Goal: Transaction & Acquisition: Purchase product/service

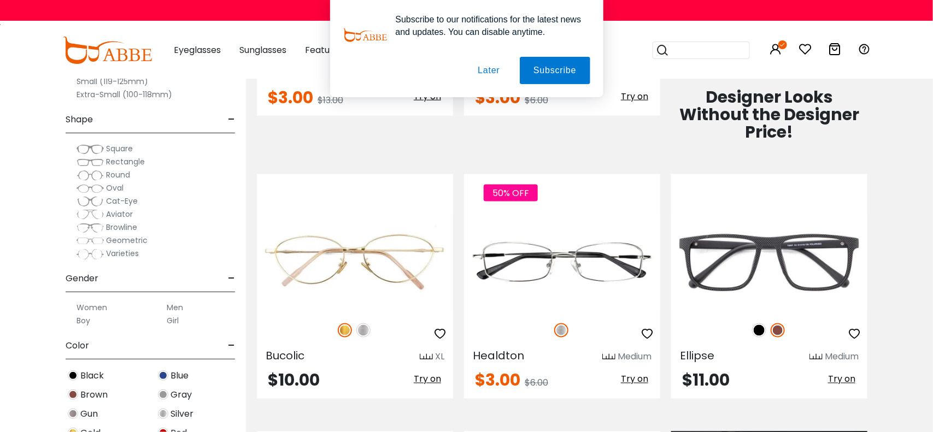
scroll to position [592, 0]
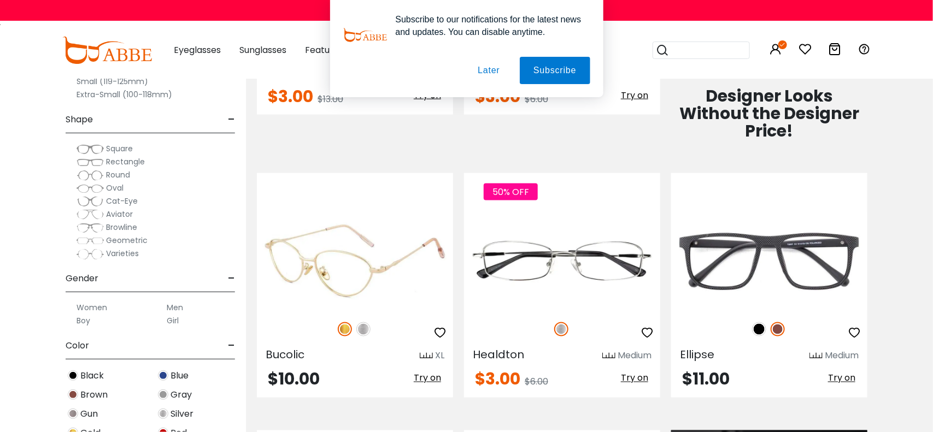
click at [351, 312] on div at bounding box center [355, 255] width 196 height 138
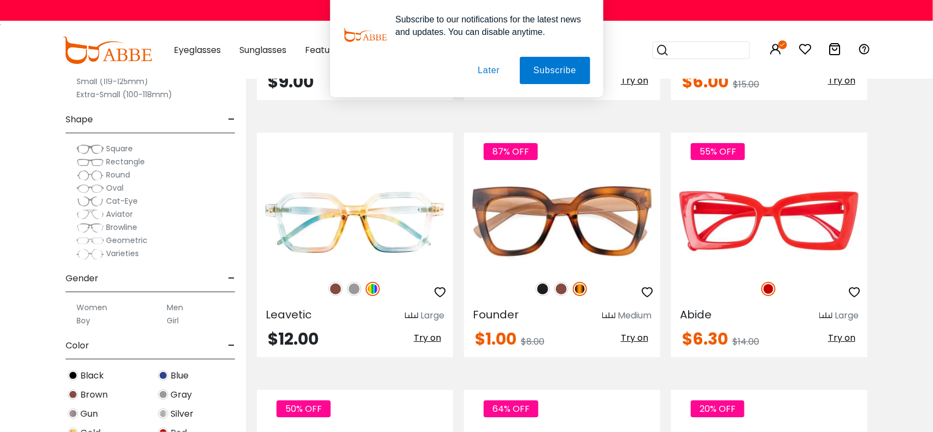
scroll to position [1659, 0]
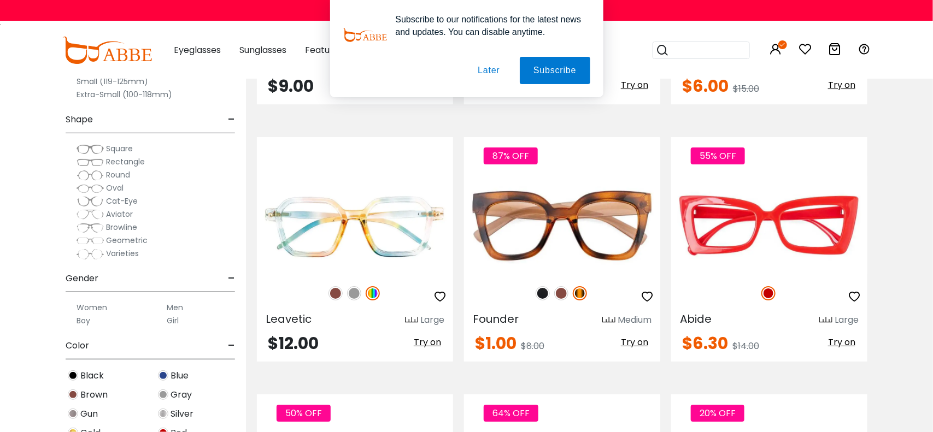
click at [0, 0] on button "Later" at bounding box center [0, 0] width 0 height 0
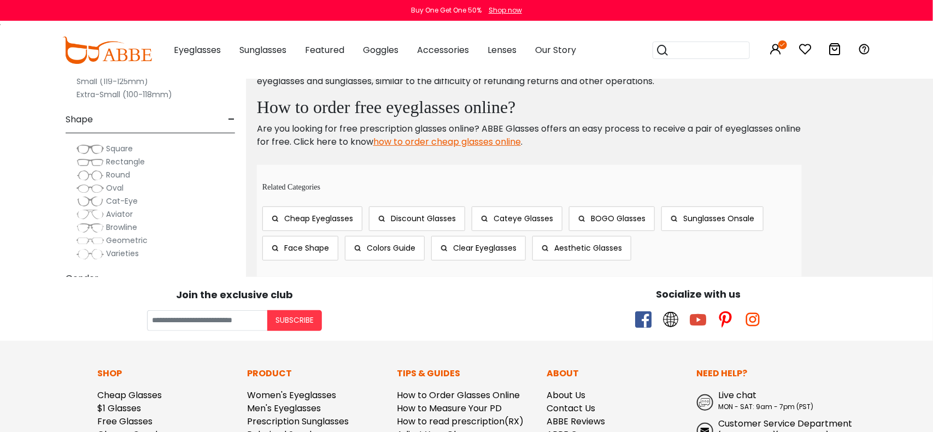
scroll to position [5863, 0]
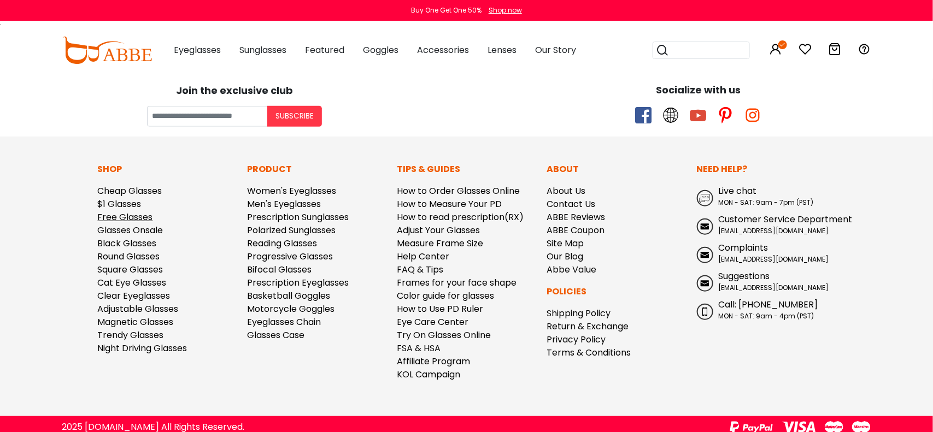
click at [134, 211] on link "Free Glasses" at bounding box center [125, 217] width 55 height 13
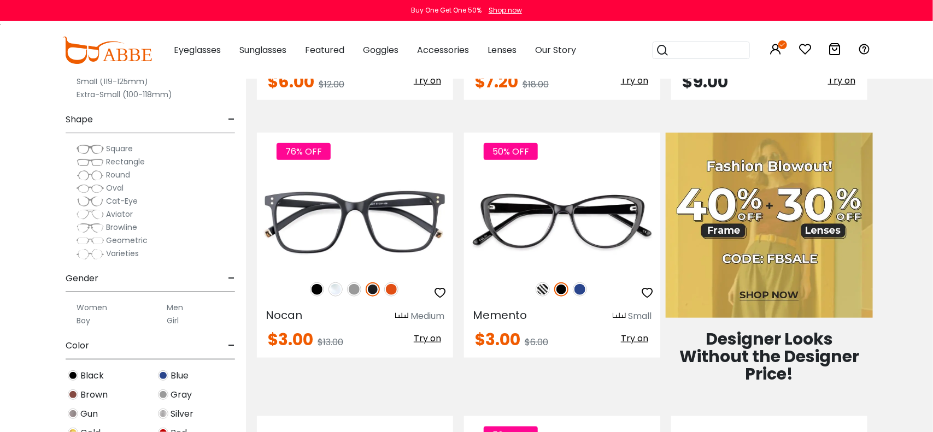
scroll to position [350, 0]
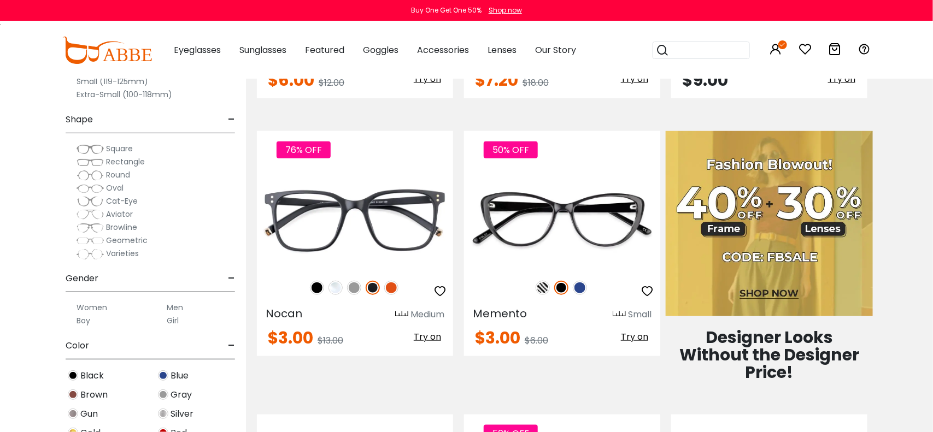
click at [0, 0] on img at bounding box center [0, 0] width 0 height 0
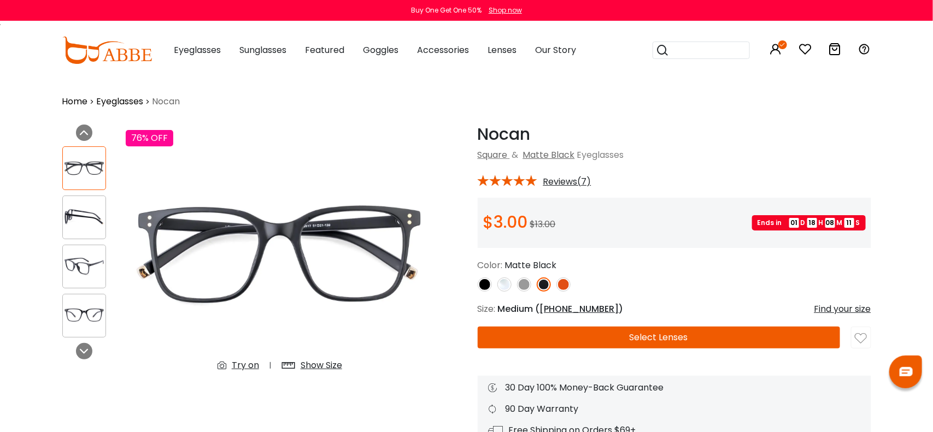
click at [602, 336] on button "Select Lenses" at bounding box center [659, 338] width 362 height 22
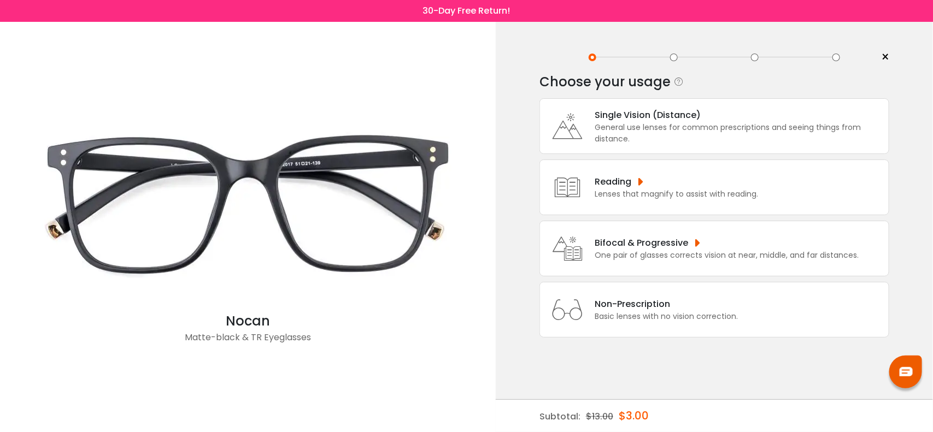
click at [620, 131] on div "General use lenses for common prescriptions and seeing things from distance." at bounding box center [739, 133] width 289 height 23
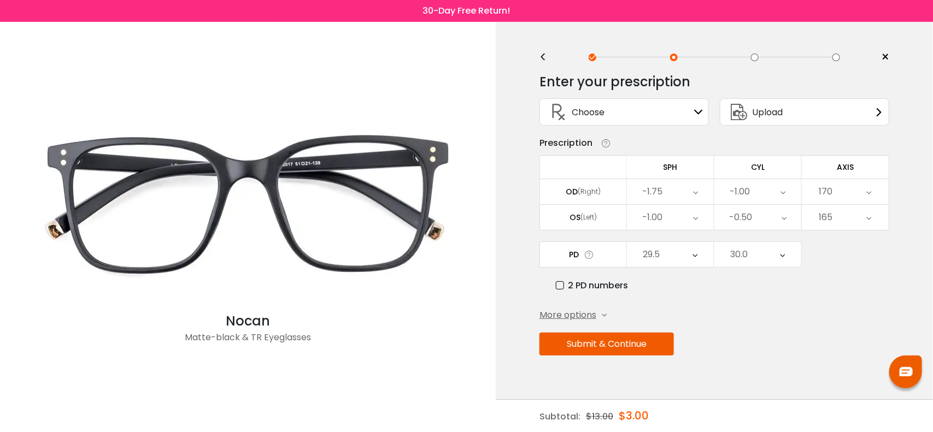
click at [601, 353] on button "Submit & Continue" at bounding box center [607, 344] width 134 height 23
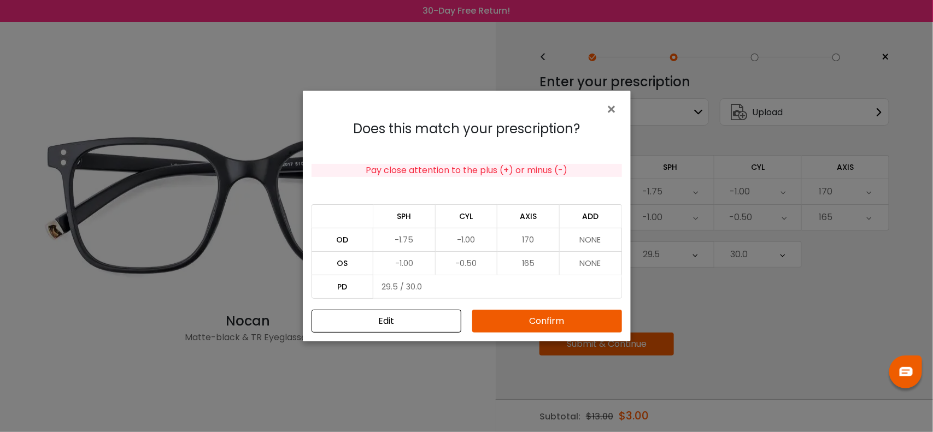
click at [569, 327] on button "Confirm" at bounding box center [547, 321] width 150 height 23
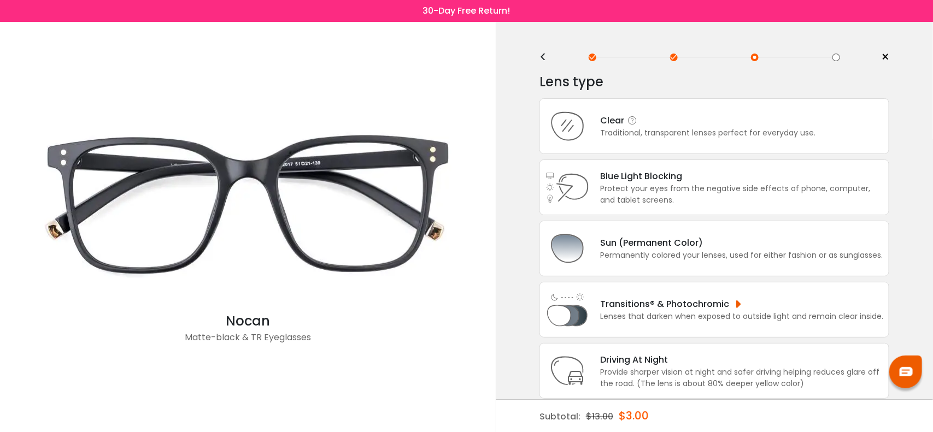
click at [634, 135] on div "Traditional, transparent lenses perfect for everyday use." at bounding box center [707, 132] width 215 height 11
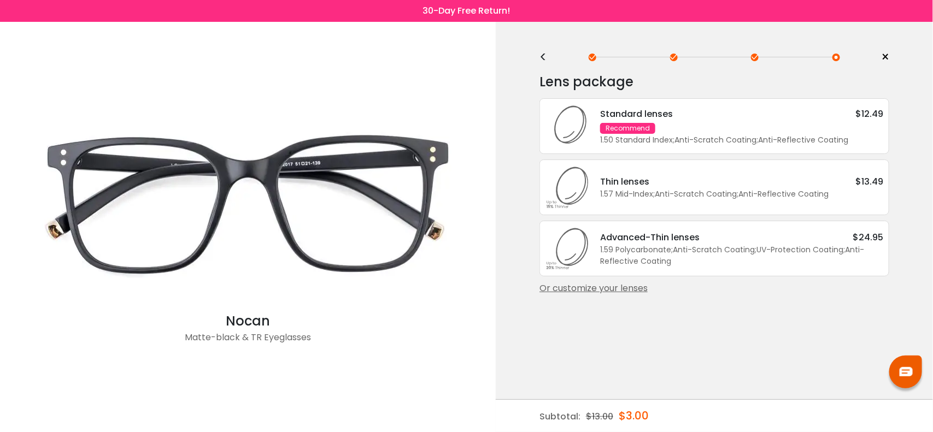
click at [613, 293] on div "Or customize your lenses" at bounding box center [715, 288] width 350 height 13
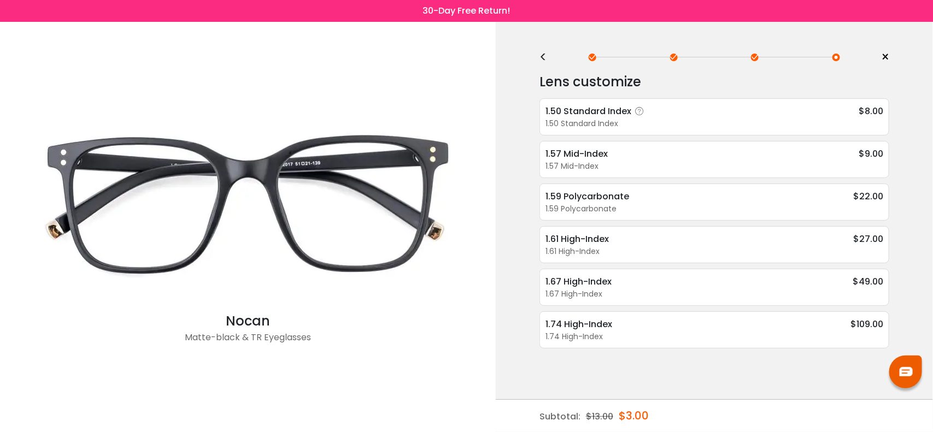
click at [691, 123] on div "1.50 Standard Index" at bounding box center [715, 123] width 338 height 11
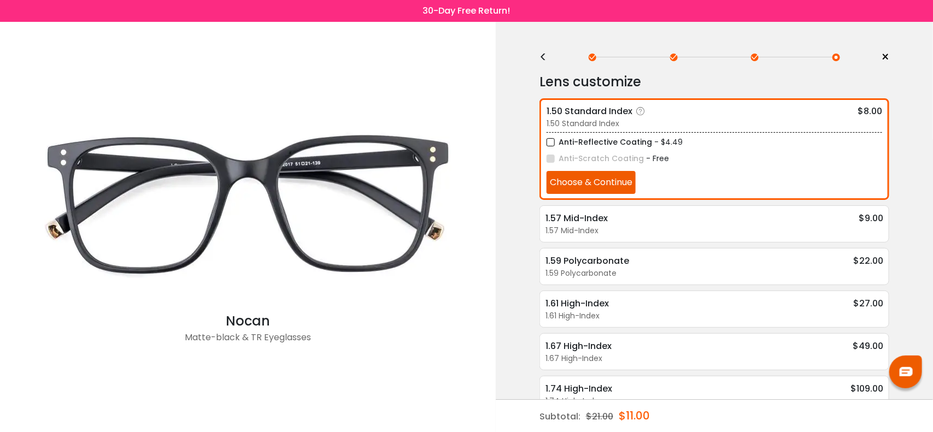
click at [550, 142] on label "Anti-Reflective Coating" at bounding box center [599, 143] width 105 height 14
click at [577, 185] on button "Choose & Continue" at bounding box center [591, 182] width 89 height 23
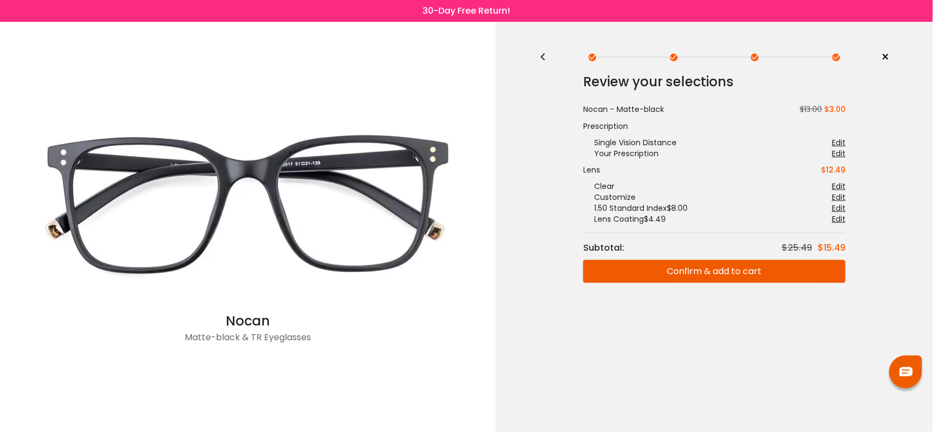
click at [665, 273] on button "Confirm & add to cart" at bounding box center [714, 271] width 262 height 23
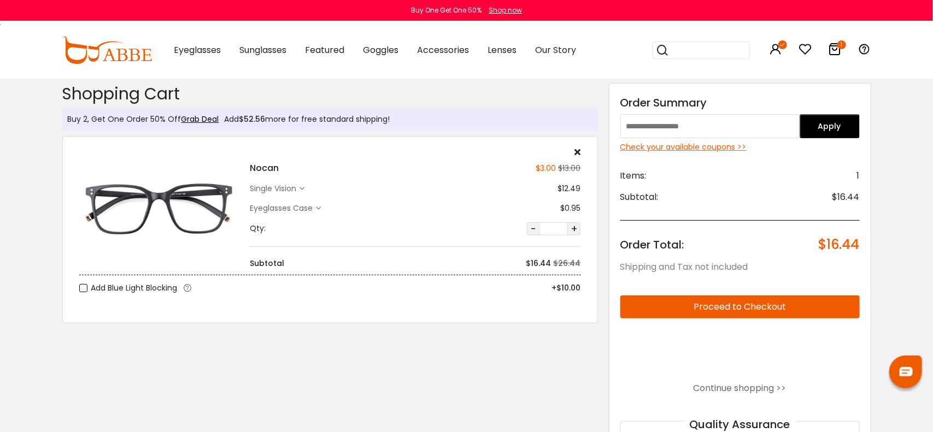
click at [648, 120] on input "text" at bounding box center [710, 126] width 180 height 24
type input "********"
click at [847, 128] on button "Apply" at bounding box center [830, 126] width 60 height 24
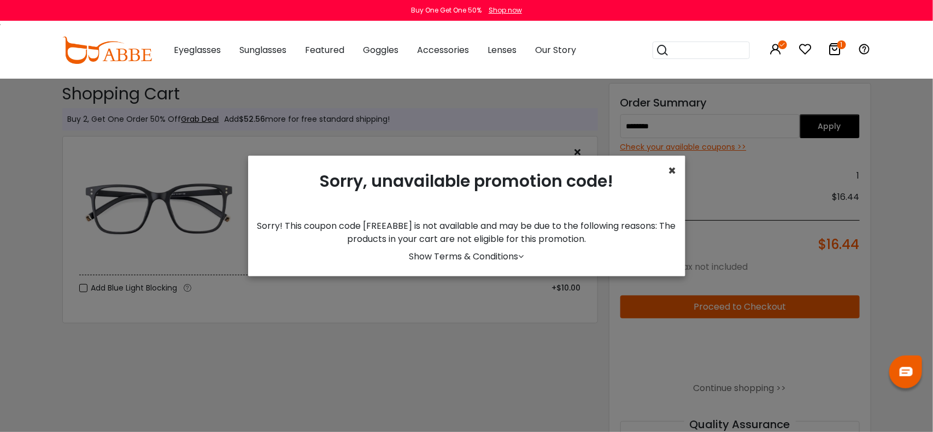
click at [669, 168] on span "×" at bounding box center [673, 171] width 8 height 18
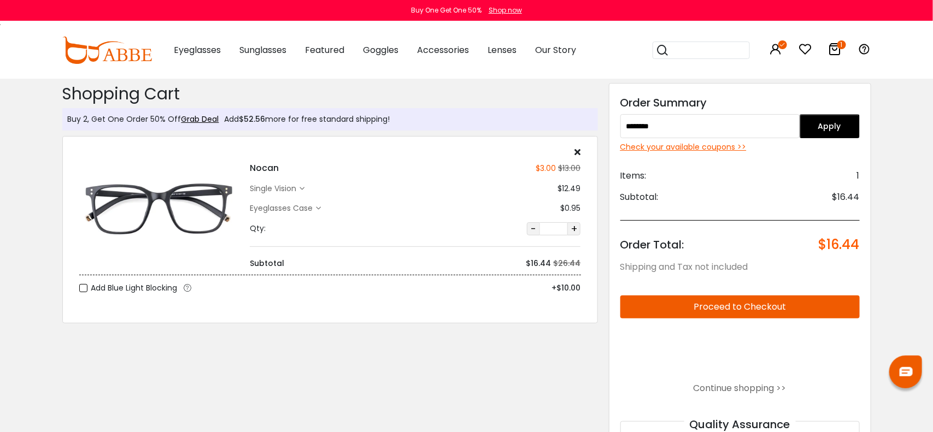
click at [575, 154] on icon at bounding box center [578, 152] width 6 height 9
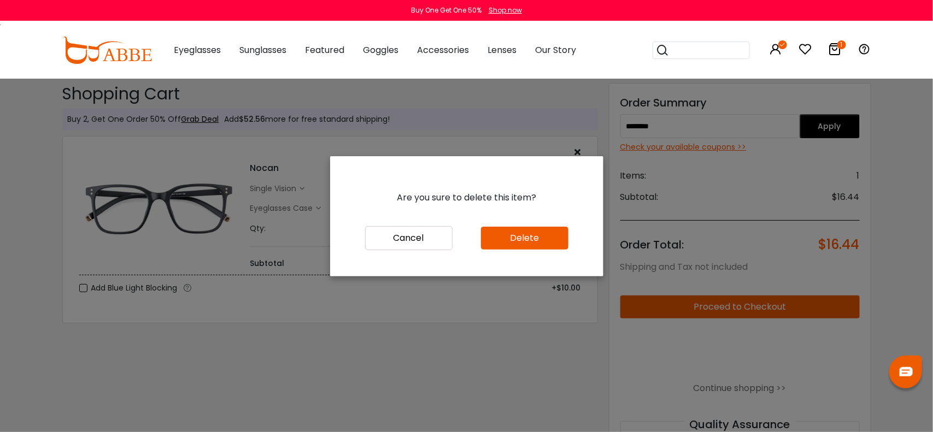
click at [524, 245] on button "Delete" at bounding box center [524, 238] width 87 height 23
